Goal: Book appointment/travel/reservation

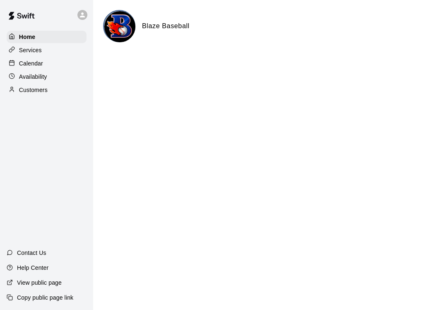
click at [38, 77] on p "Availability" at bounding box center [33, 76] width 28 height 8
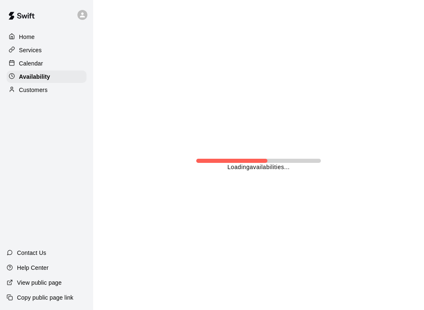
click at [34, 68] on div "Calendar" at bounding box center [47, 63] width 80 height 12
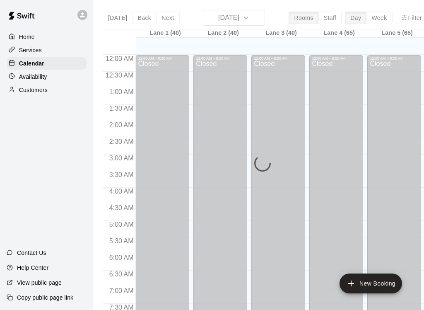
scroll to position [507, 0]
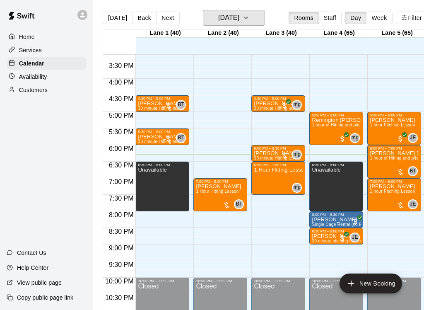
click at [239, 17] on h6 "[DATE]" at bounding box center [228, 18] width 21 height 12
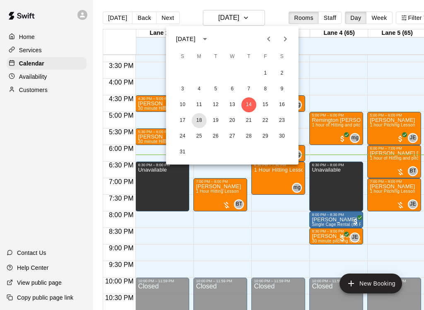
click at [199, 122] on button "18" at bounding box center [199, 120] width 15 height 15
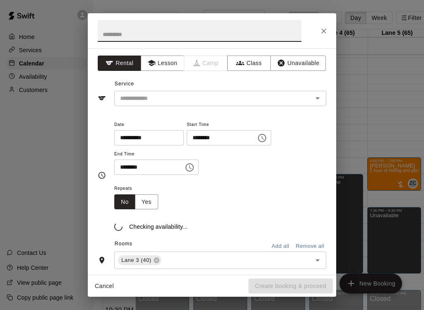
scroll to position [494, 0]
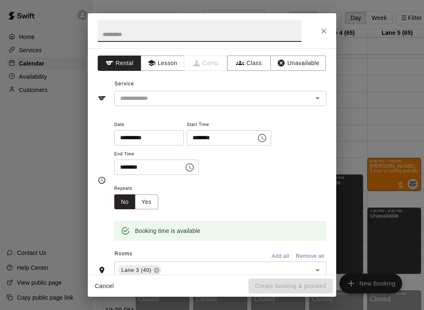
click at [321, 28] on icon "Close" at bounding box center [324, 31] width 8 height 8
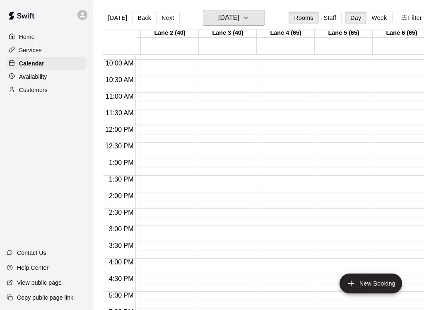
scroll to position [0, 0]
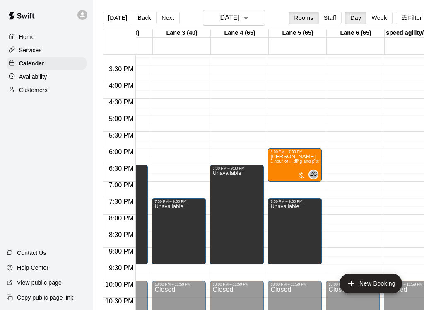
click at [34, 80] on p "Availability" at bounding box center [33, 76] width 28 height 8
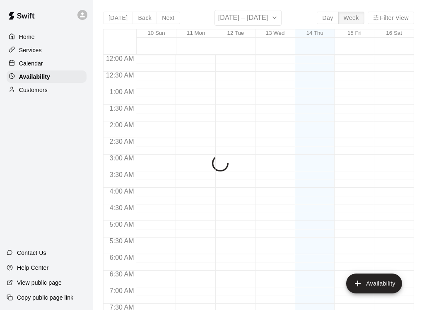
scroll to position [531, 0]
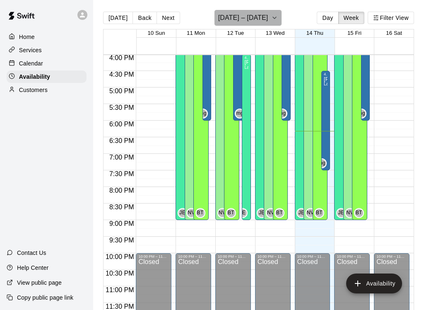
click at [265, 19] on button "August 10 – 16" at bounding box center [249, 18] width 68 height 16
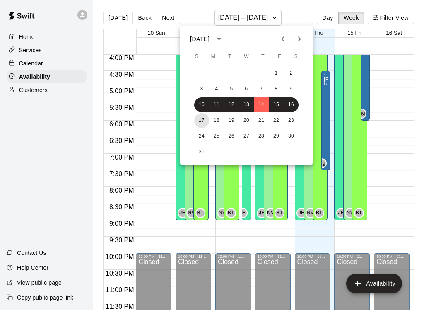
click at [200, 121] on button "17" at bounding box center [201, 120] width 15 height 15
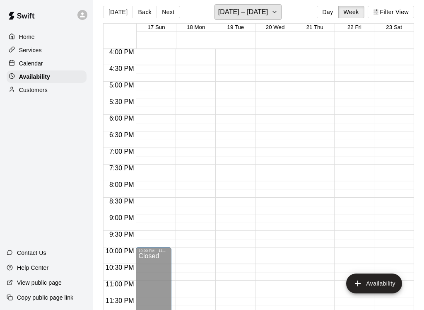
scroll to position [0, 0]
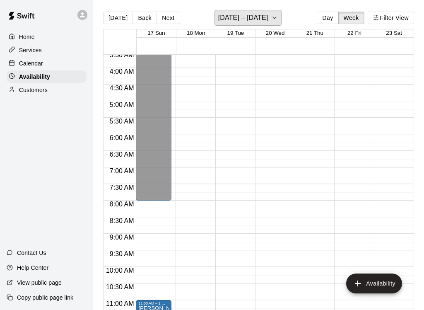
click at [263, 18] on h6 "August 17 – 23" at bounding box center [243, 18] width 50 height 12
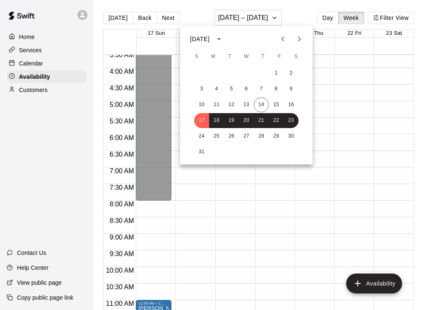
scroll to position [117, 0]
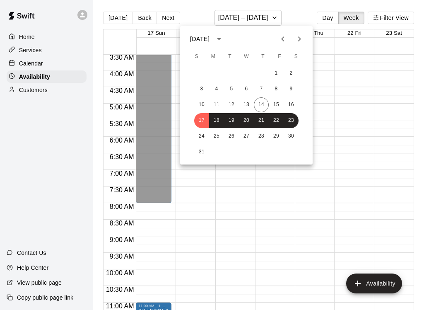
click at [264, 16] on div at bounding box center [212, 155] width 424 height 310
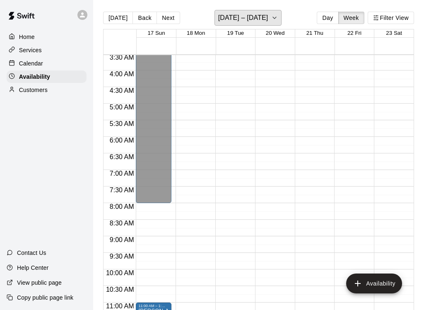
click at [263, 19] on h6 "August 17 – 23" at bounding box center [243, 18] width 50 height 12
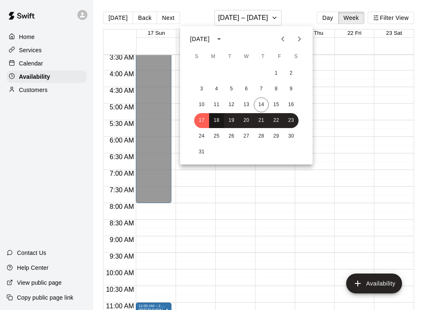
click at [218, 120] on button "18" at bounding box center [216, 120] width 15 height 15
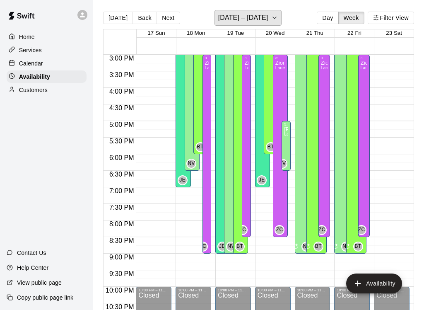
scroll to position [498, 0]
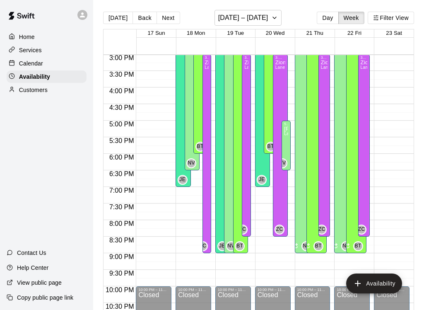
click at [37, 63] on p "Calendar" at bounding box center [31, 63] width 24 height 8
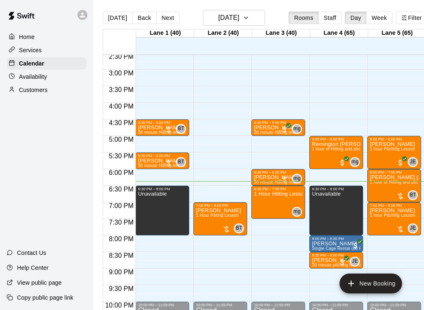
scroll to position [483, 0]
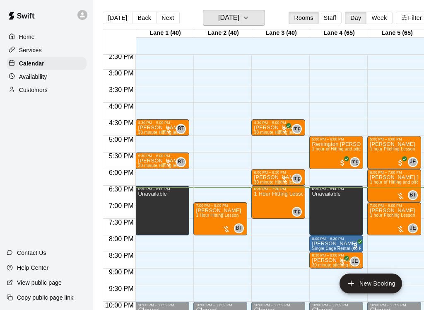
click at [236, 21] on h6 "[DATE]" at bounding box center [228, 18] width 21 height 12
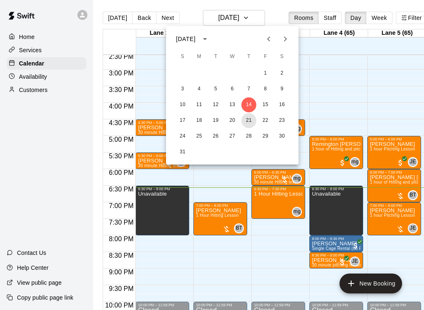
click at [249, 124] on button "21" at bounding box center [248, 120] width 15 height 15
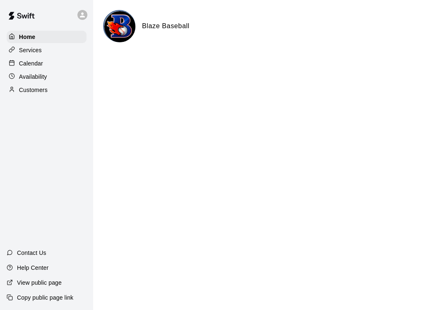
click at [33, 65] on p "Calendar" at bounding box center [31, 63] width 24 height 8
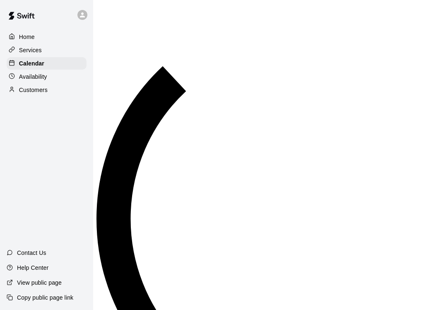
scroll to position [507, 0]
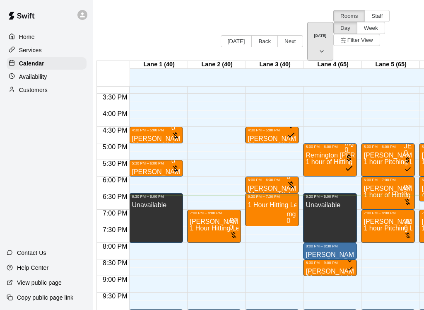
click at [314, 34] on h6 "[DATE]" at bounding box center [320, 36] width 12 height 4
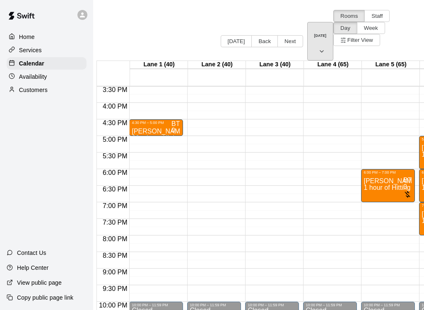
scroll to position [514, 0]
click at [314, 34] on h6 "[DATE]" at bounding box center [320, 36] width 12 height 4
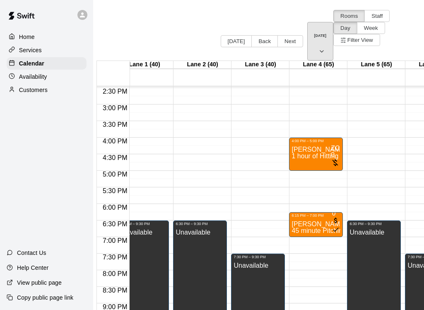
scroll to position [0, 13]
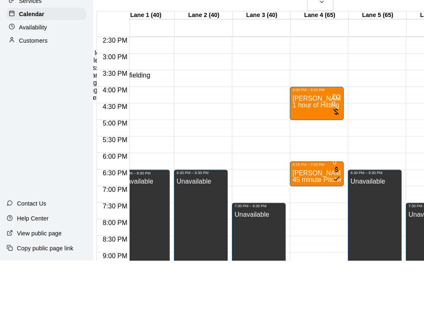
click at [215, 121] on li "1 hour of Hitting and pitching/fielding" at bounding box center [140, 124] width 195 height 7
type input "**********"
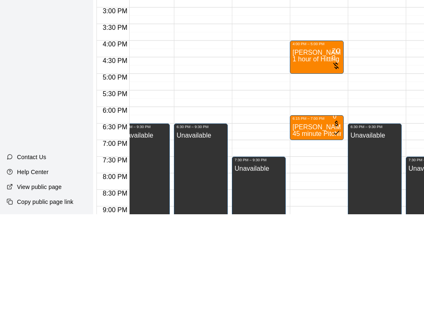
type input "********"
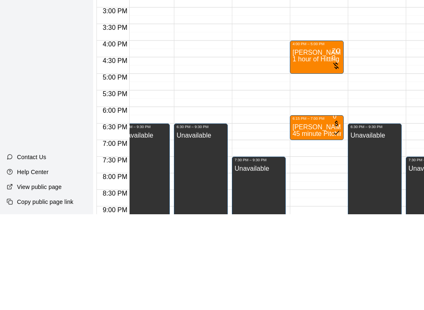
click at [151, 65] on li "Lane 4 (65)" at bounding box center [130, 61] width 195 height 7
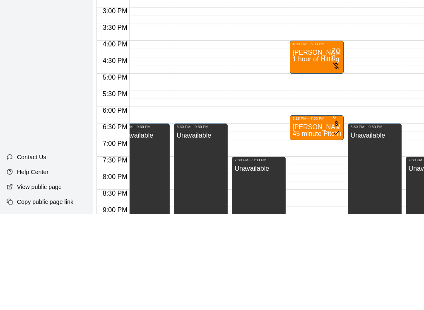
click at [149, 73] on li "Lane 5 (65)" at bounding box center [130, 68] width 195 height 7
click at [150, 80] on li "Lane 6 (65)" at bounding box center [130, 76] width 195 height 7
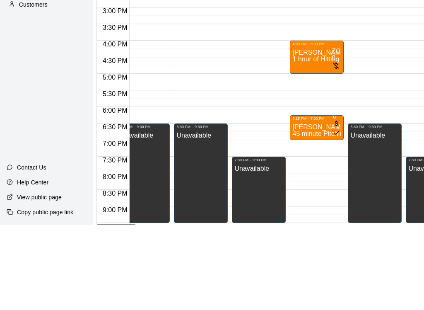
scroll to position [13, 0]
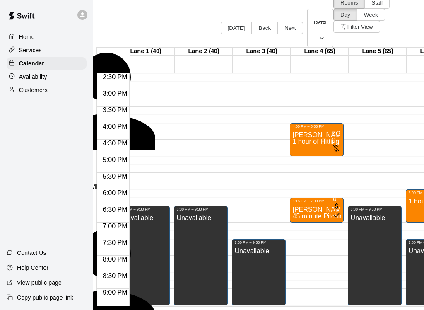
click at [170, 183] on div "Zion [PERSON_NAME] Instructor" at bounding box center [130, 194] width 195 height 22
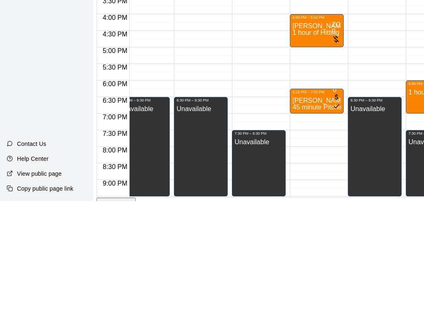
type input "****"
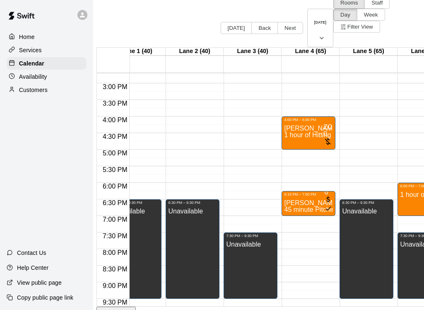
scroll to position [0, 0]
